Goal: Transaction & Acquisition: Purchase product/service

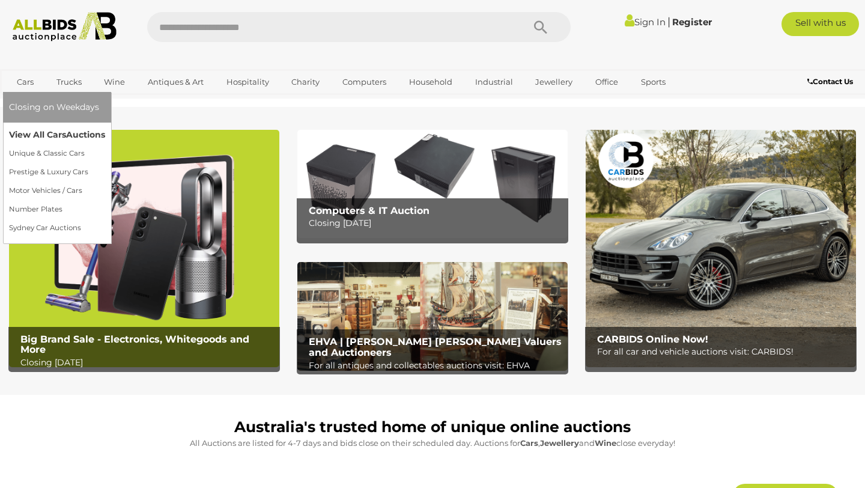
click at [92, 142] on link "View All Cars Auctions" at bounding box center [57, 134] width 96 height 19
